Goal: Find specific page/section: Find specific page/section

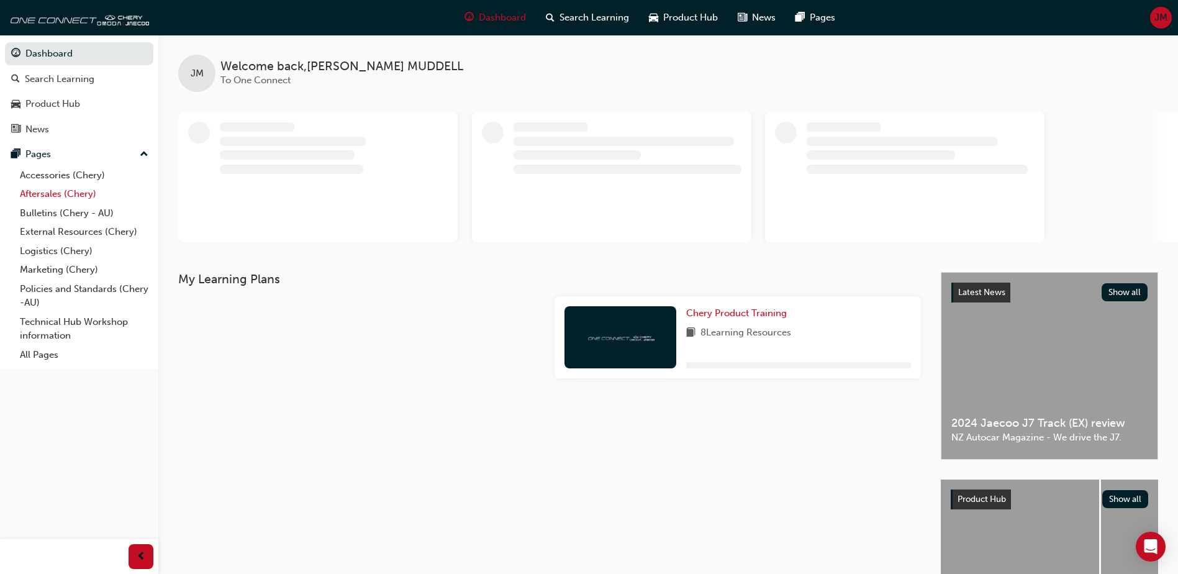
click at [50, 192] on link "Aftersales (Chery)" at bounding box center [84, 193] width 138 height 19
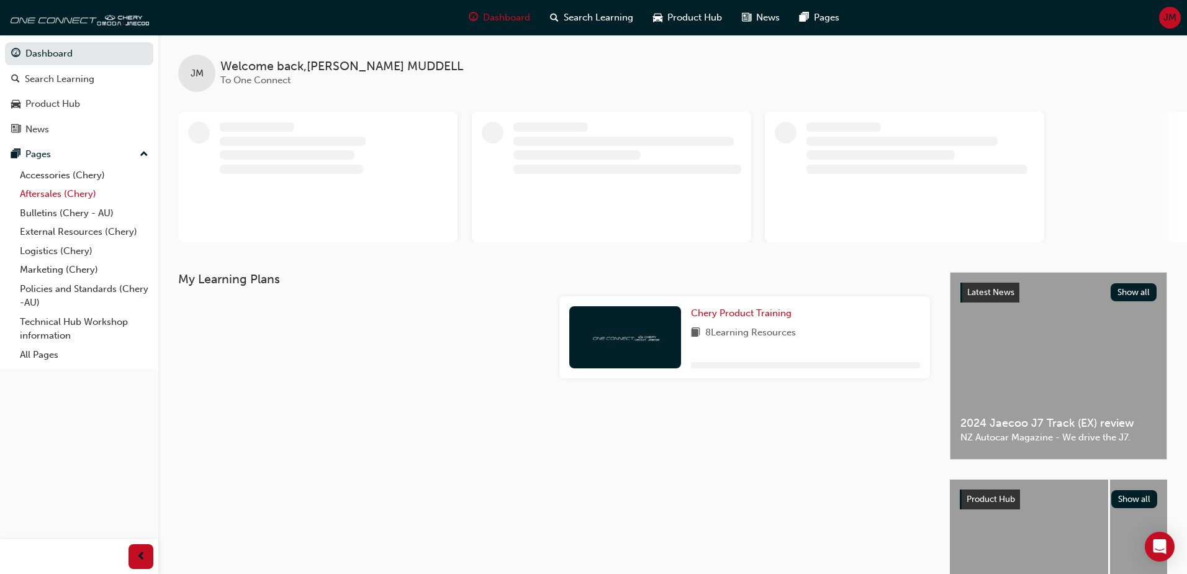
click at [50, 192] on link "Aftersales (Chery)" at bounding box center [84, 193] width 138 height 19
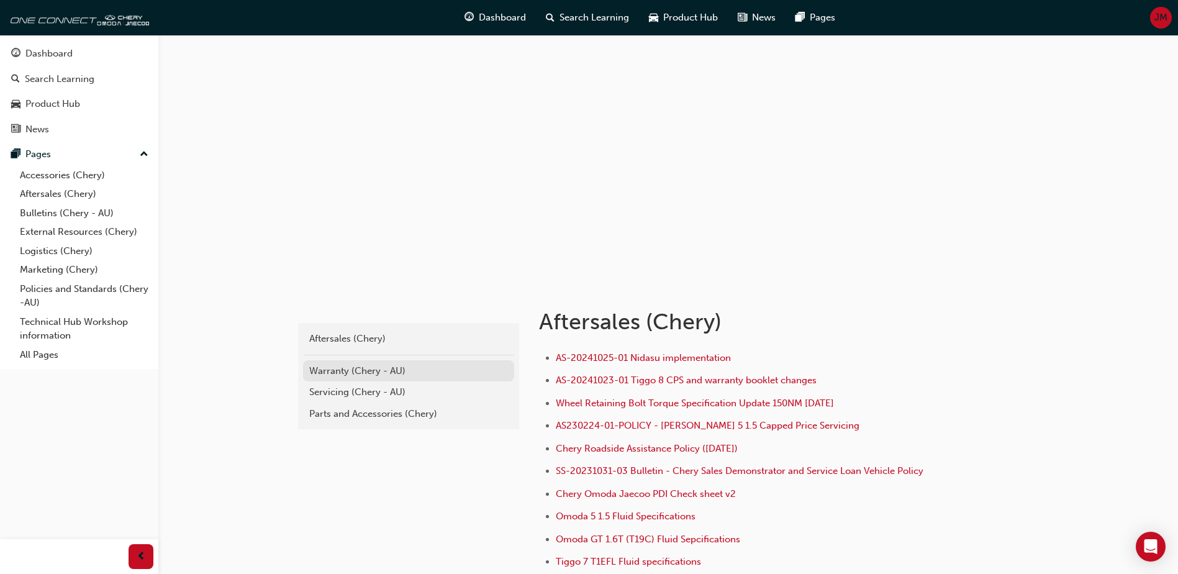
click at [357, 373] on div "Warranty (Chery - AU)" at bounding box center [408, 371] width 199 height 14
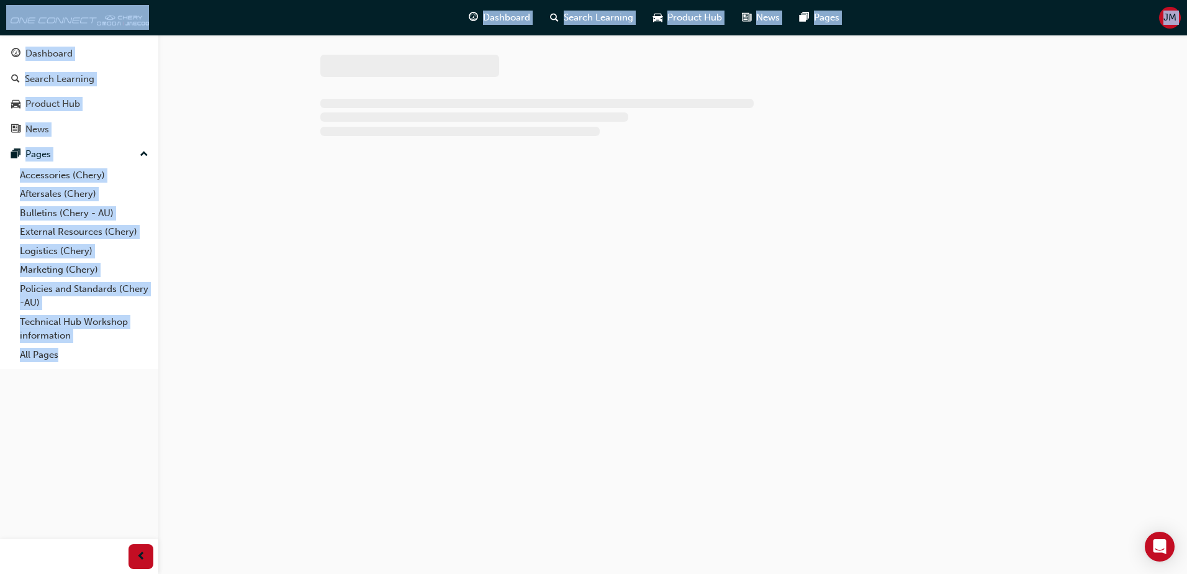
click at [357, 373] on div at bounding box center [593, 287] width 1187 height 574
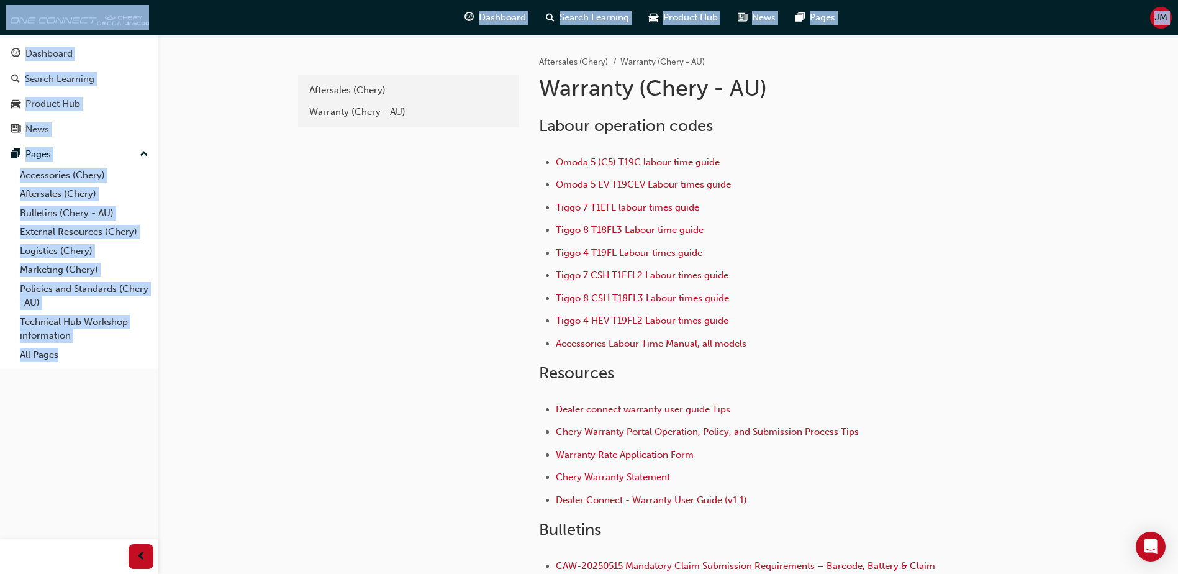
click at [854, 263] on li "Tiggo 4 T19FL Labour times guide" at bounding box center [749, 254] width 387 height 18
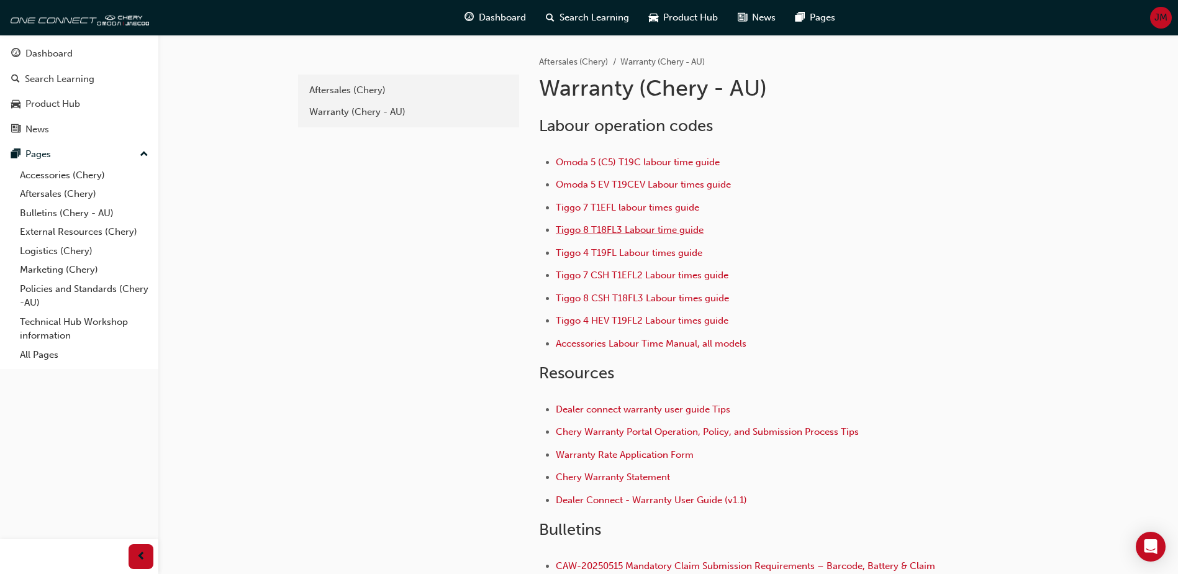
click at [655, 233] on span "Tiggo 8 T18FL3 Labour time guide" at bounding box center [630, 229] width 148 height 11
